Goal: Transaction & Acquisition: Purchase product/service

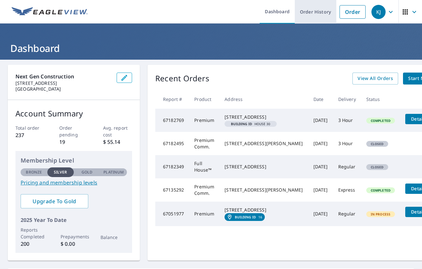
click at [311, 12] on link "Order History" at bounding box center [316, 12] width 42 height 24
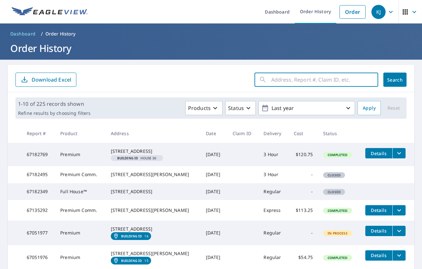
click at [286, 81] on input "text" at bounding box center [324, 80] width 107 height 18
type input "2730"
click at [395, 79] on span "Search" at bounding box center [395, 80] width 13 height 6
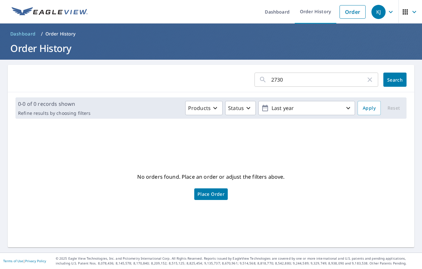
click at [284, 79] on input "2730" at bounding box center [318, 80] width 95 height 18
click at [284, 80] on input "2730" at bounding box center [318, 80] width 95 height 18
type input "2706"
click at [389, 79] on span "Search" at bounding box center [395, 80] width 13 height 6
click at [277, 10] on link "Dashboard" at bounding box center [277, 12] width 35 height 24
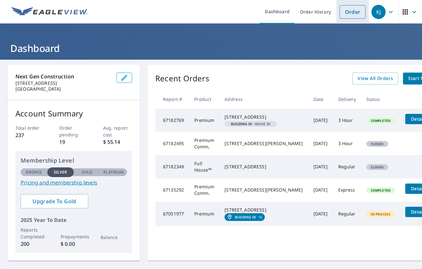
click at [346, 10] on link "Order" at bounding box center [353, 12] width 26 height 14
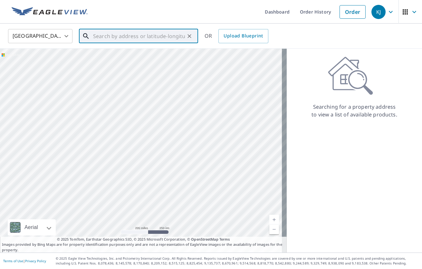
click at [147, 38] on input "text" at bounding box center [139, 36] width 92 height 18
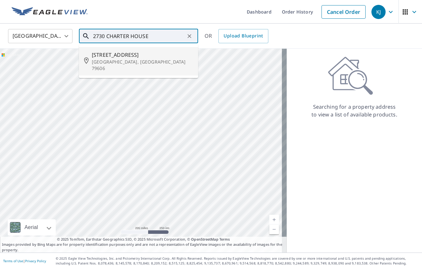
click at [145, 58] on span "[STREET_ADDRESS]" at bounding box center [142, 55] width 101 height 8
type input "[STREET_ADDRESS][PERSON_NAME]"
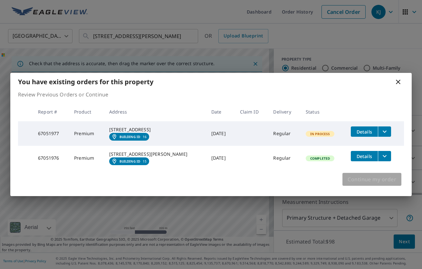
click at [387, 184] on span "Continue my order" at bounding box center [372, 179] width 49 height 9
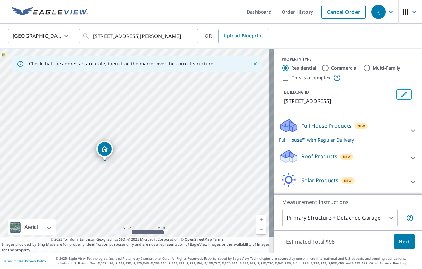
drag, startPoint x: 101, startPoint y: 165, endPoint x: 105, endPoint y: 154, distance: 12.1
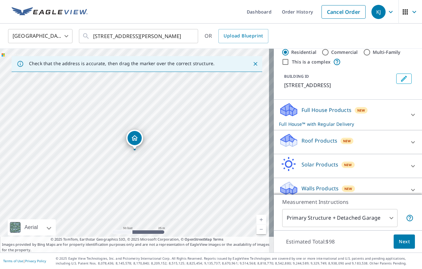
scroll to position [23, 0]
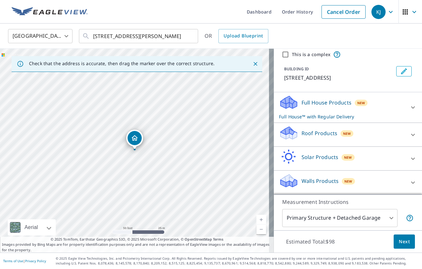
click at [348, 218] on body "KJ KJ Dashboard Order History Cancel Order KJ [GEOGRAPHIC_DATA] US ​ [STREET_AD…" at bounding box center [211, 134] width 422 height 269
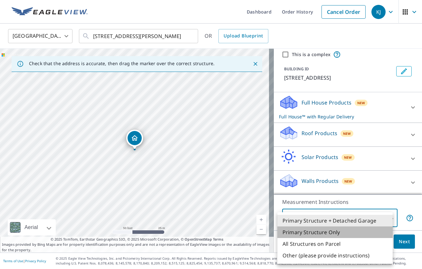
click at [341, 234] on li "Primary Structure Only" at bounding box center [335, 232] width 115 height 12
type input "2"
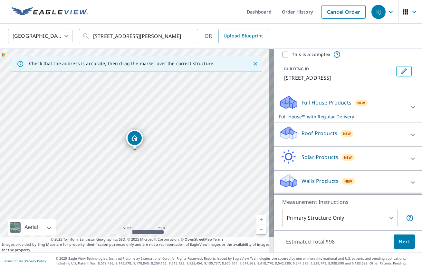
click at [317, 135] on p "Roof Products" at bounding box center [320, 133] width 36 height 8
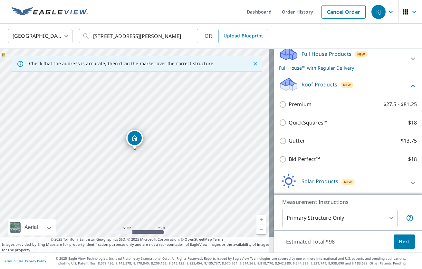
scroll to position [96, 0]
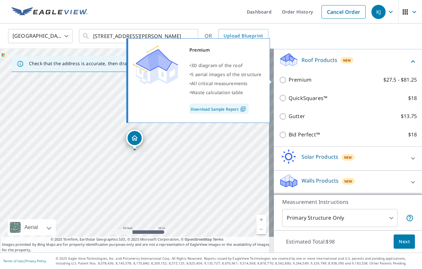
click at [295, 80] on p "Premium" at bounding box center [300, 80] width 23 height 8
click at [289, 80] on input "Premium $27.5 - $81.25" at bounding box center [284, 80] width 10 height 8
checkbox input "true"
checkbox input "false"
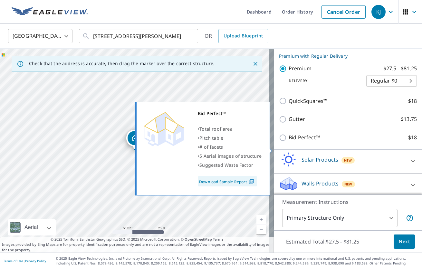
scroll to position [111, 0]
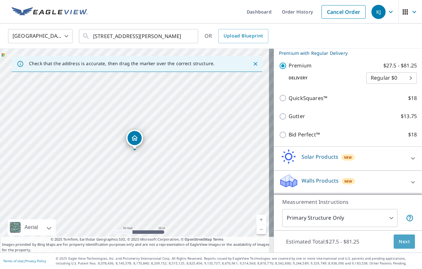
click at [403, 244] on span "Next" at bounding box center [404, 242] width 11 height 8
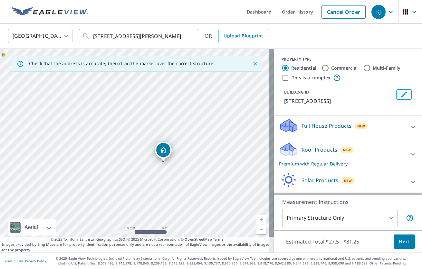
drag, startPoint x: 142, startPoint y: 150, endPoint x: 170, endPoint y: 162, distance: 31.1
click at [170, 162] on div "[STREET_ADDRESS]" at bounding box center [137, 151] width 274 height 204
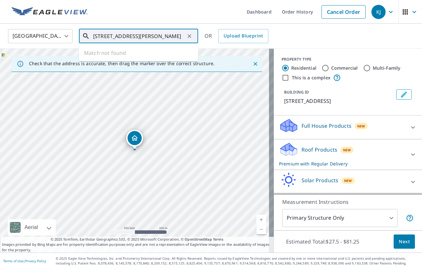
click at [183, 37] on input "[STREET_ADDRESS][PERSON_NAME]" at bounding box center [139, 36] width 92 height 18
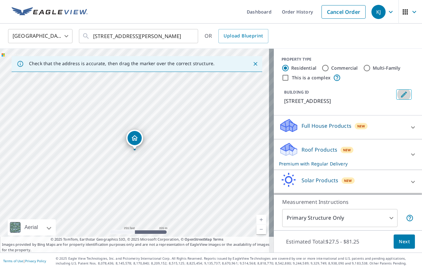
click at [401, 94] on icon "Edit building 1" at bounding box center [404, 95] width 6 height 6
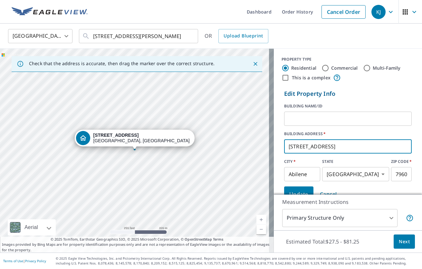
drag, startPoint x: 354, startPoint y: 144, endPoint x: 274, endPoint y: 146, distance: 79.9
click at [274, 146] on div "Edit Property Info BUILDING NAME/ID ​ BUILDING ADDRESS   * [STREET_ADDRESS][US_…" at bounding box center [348, 146] width 148 height 118
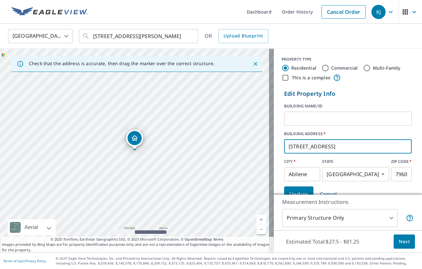
type input "[STREET_ADDRESS]"
click at [345, 117] on input "text" at bounding box center [348, 119] width 128 height 18
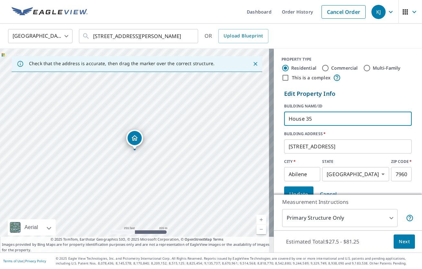
type input "House 35"
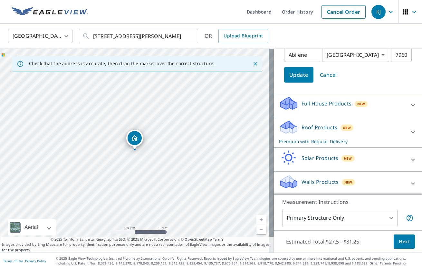
scroll to position [120, 0]
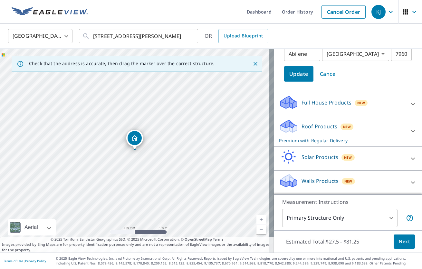
click at [341, 131] on div "Roof Products New Premium with Regular Delivery" at bounding box center [342, 131] width 126 height 25
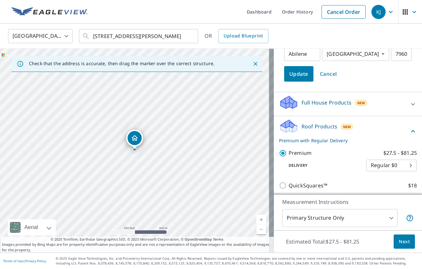
scroll to position [206, 0]
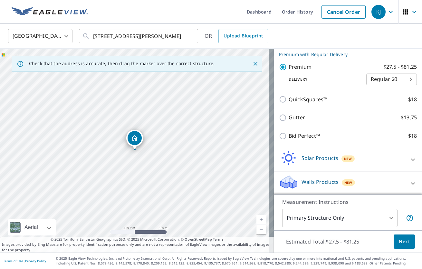
click at [398, 80] on body "KJ KJ Dashboard Order History Cancel Order KJ [GEOGRAPHIC_DATA] US ​ [STREET_AD…" at bounding box center [211, 134] width 422 height 269
click at [390, 102] on li "3 Hour $39.5" at bounding box center [382, 103] width 51 height 12
type input "7"
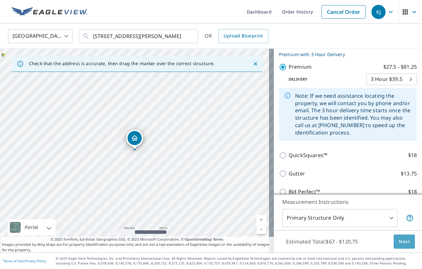
click at [404, 245] on span "Next" at bounding box center [404, 242] width 11 height 8
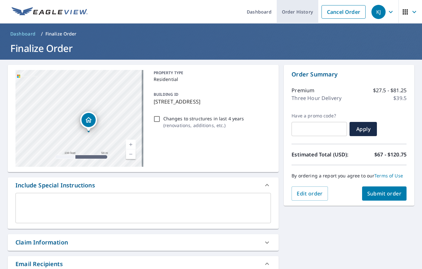
click at [285, 13] on link "Order History" at bounding box center [298, 12] width 42 height 24
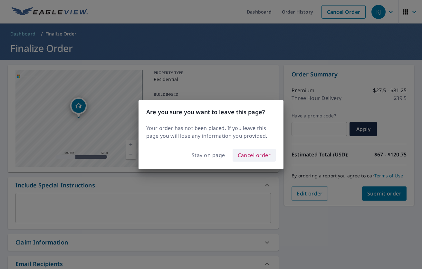
click at [246, 154] on span "Cancel order" at bounding box center [254, 155] width 33 height 9
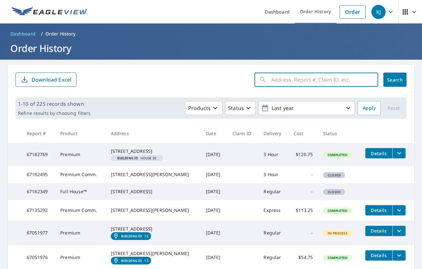
click at [301, 83] on input "text" at bounding box center [324, 80] width 107 height 18
type input "2706 CHARTER HOUSE"
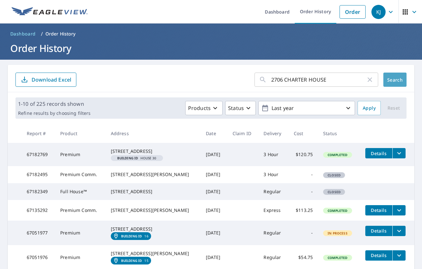
click at [390, 82] on span "Search" at bounding box center [395, 80] width 13 height 6
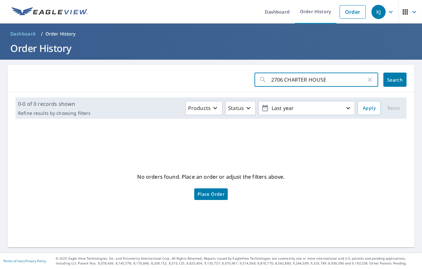
drag, startPoint x: 280, startPoint y: 81, endPoint x: 265, endPoint y: 80, distance: 15.8
click at [265, 80] on div "2706 CHARTER HOUSE ​" at bounding box center [317, 80] width 124 height 14
type input "CHARTER HOUSE"
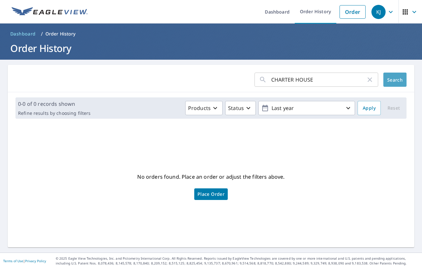
click at [390, 79] on span "Search" at bounding box center [395, 80] width 13 height 6
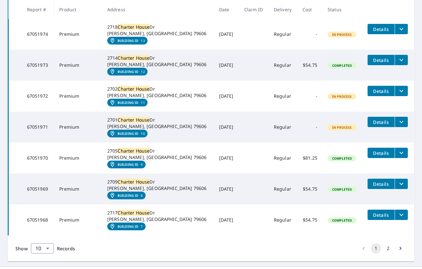
scroll to position [223, 0]
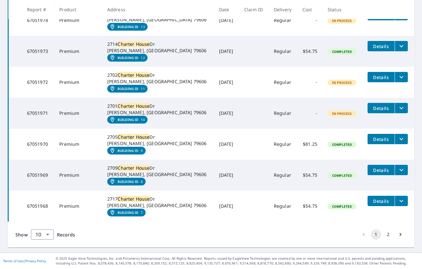
click at [131, 151] on em "Building ID" at bounding box center [128, 151] width 21 height 4
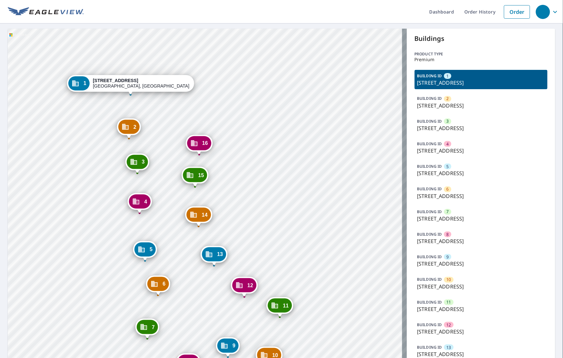
drag, startPoint x: 196, startPoint y: 188, endPoint x: 359, endPoint y: 166, distance: 164.6
click at [359, 166] on div "2 2733 Charter House Dr Abilene, TX 79606 3 2729 Charter House Dr Abilene, TX 7…" at bounding box center [207, 231] width 399 height 405
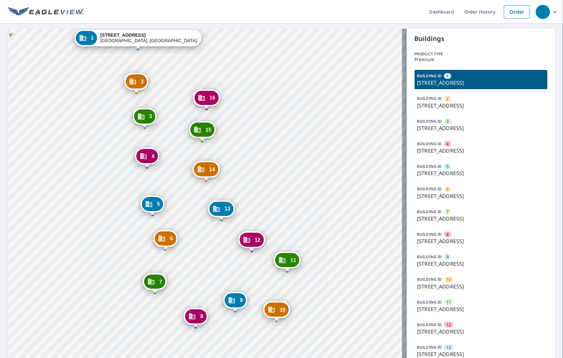
drag, startPoint x: 341, startPoint y: 265, endPoint x: 348, endPoint y: 219, distance: 46.0
click at [348, 219] on div "2 2733 Charter House Dr Abilene, TX 79606 3 2729 Charter House Dr Abilene, TX 7…" at bounding box center [207, 231] width 399 height 405
